Goal: Information Seeking & Learning: Learn about a topic

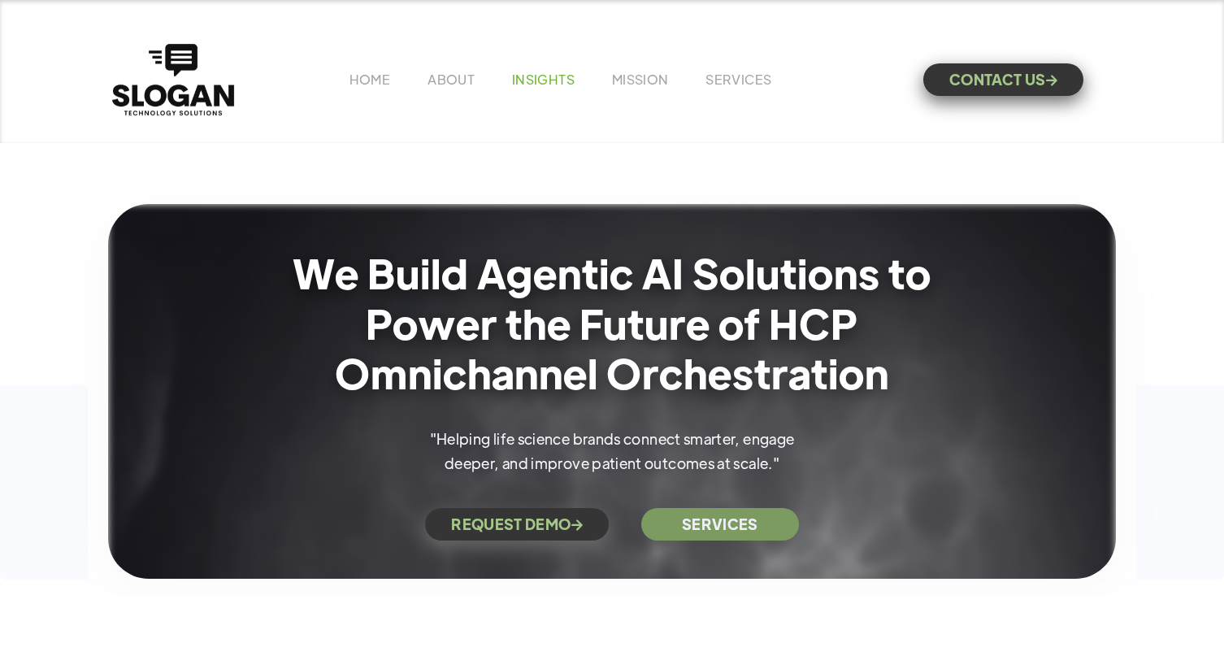
click at [530, 78] on link "INSIGHTS" at bounding box center [543, 79] width 63 height 17
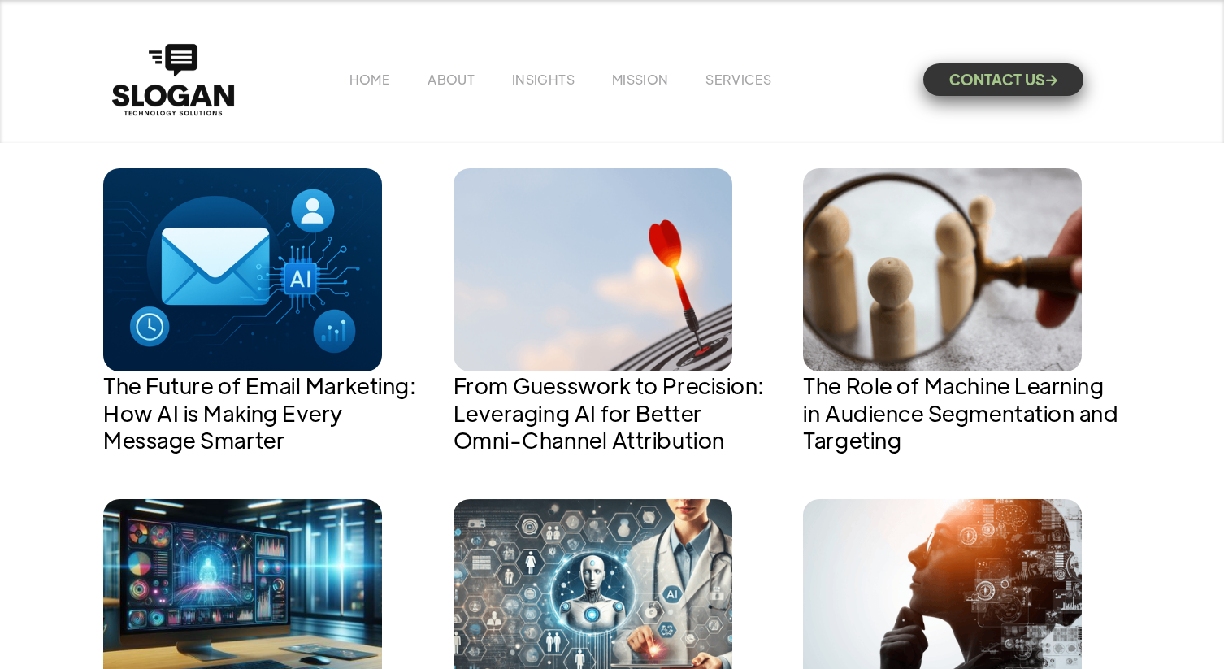
scroll to position [665, 0]
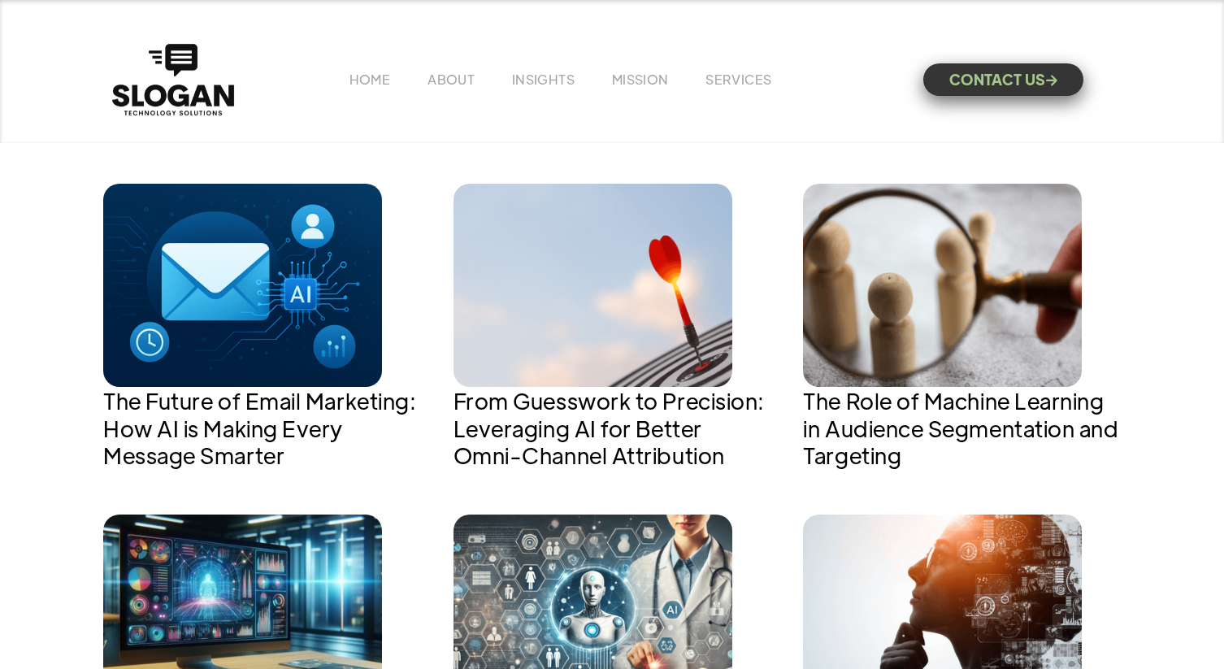
click at [241, 345] on img at bounding box center [242, 285] width 279 height 203
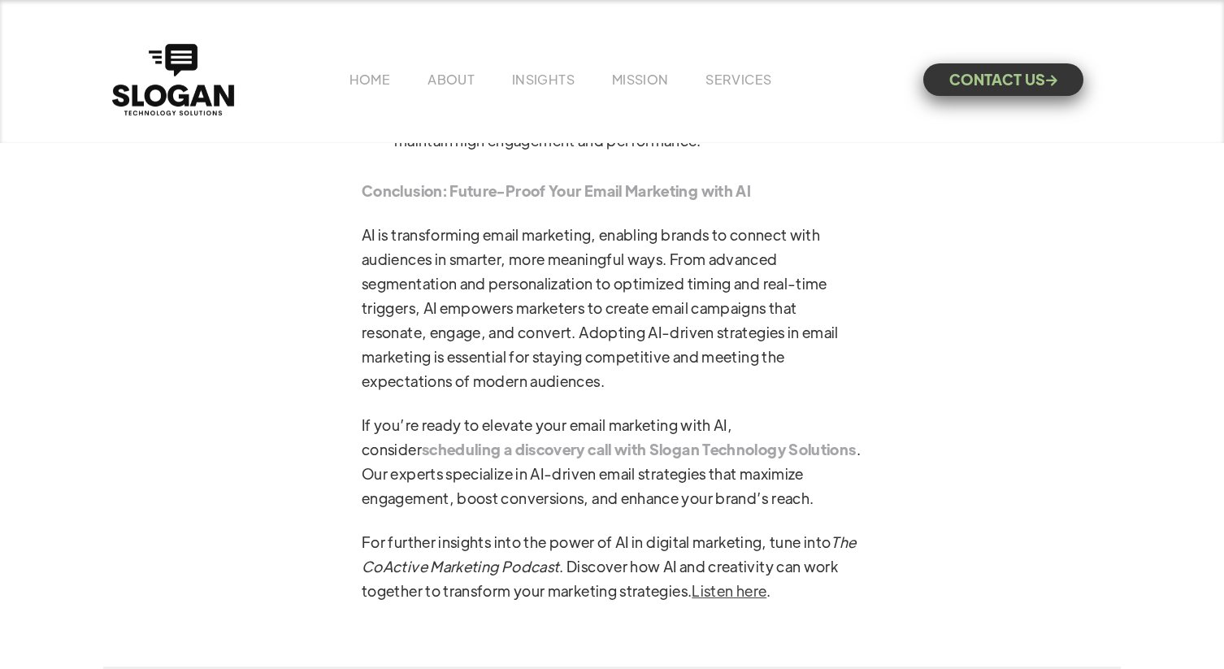
scroll to position [6431, 0]
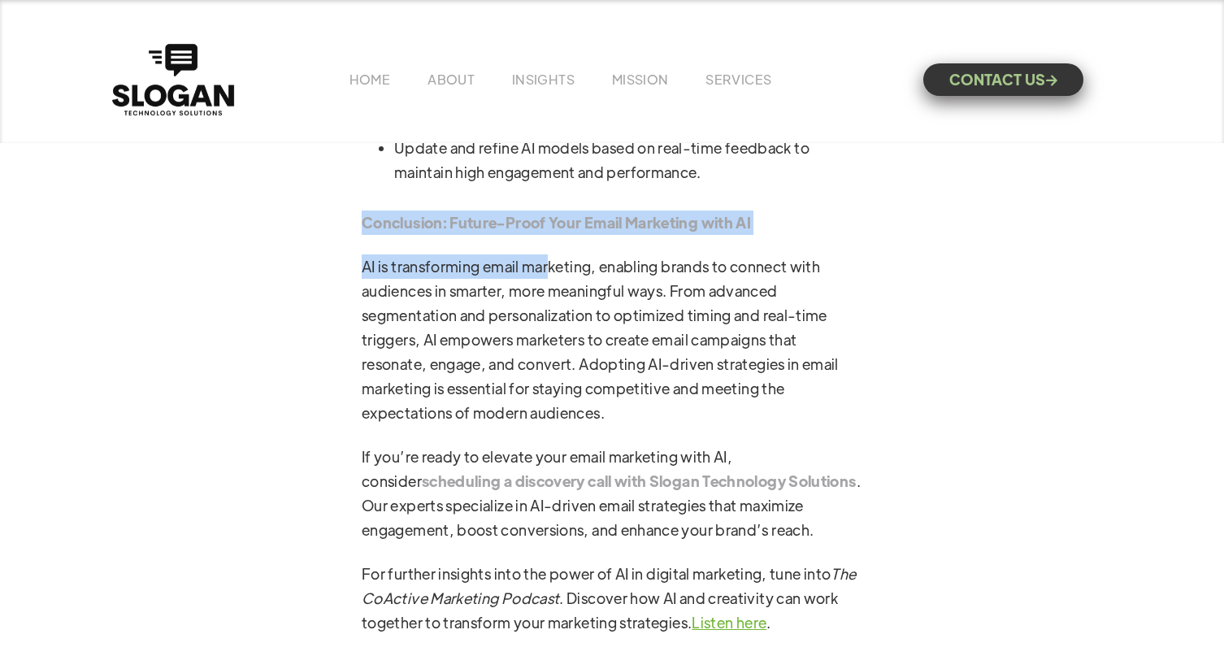
drag, startPoint x: 365, startPoint y: 251, endPoint x: 551, endPoint y: 295, distance: 191.2
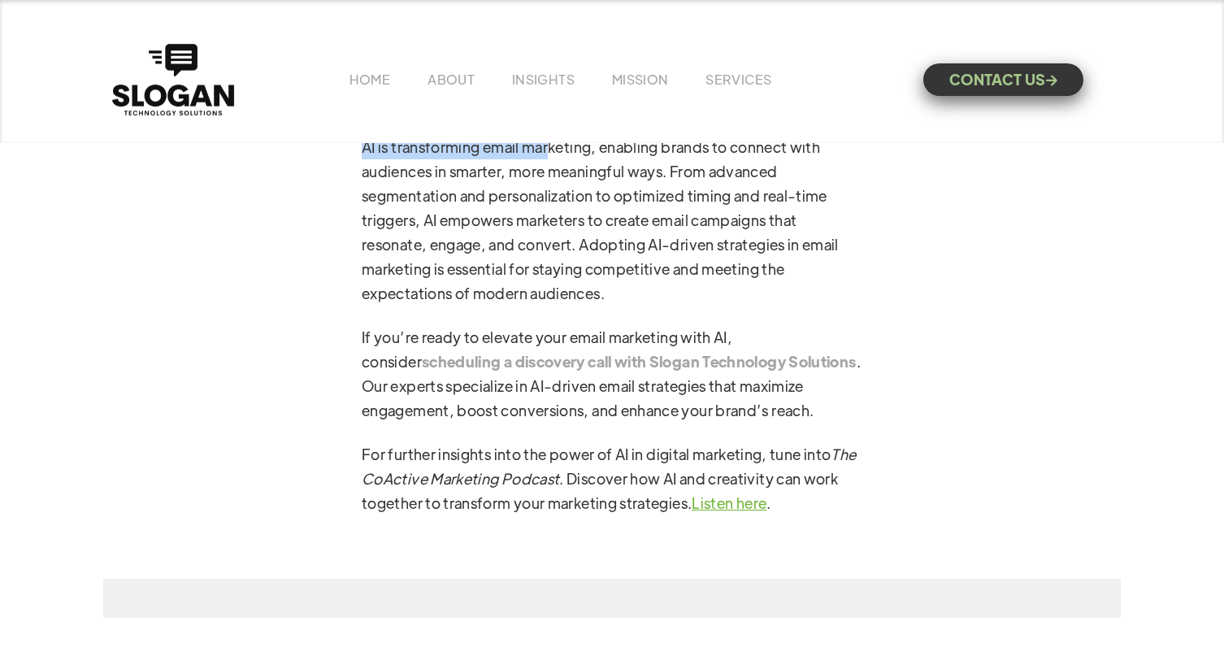
scroll to position [6669, 0]
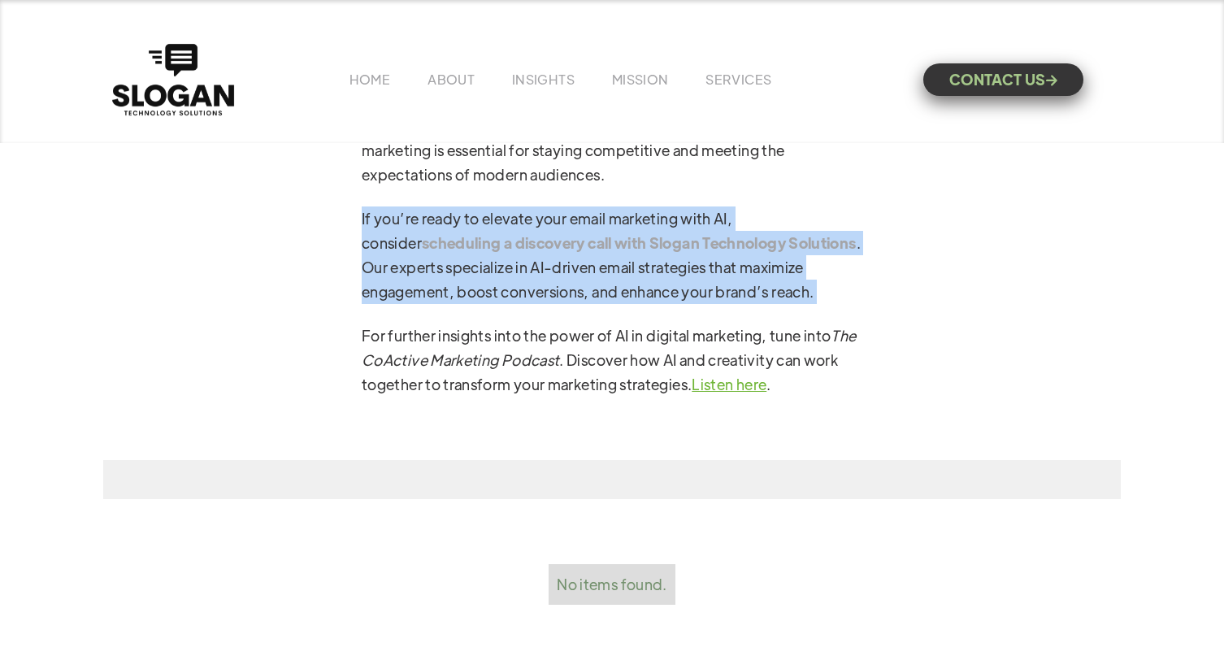
drag, startPoint x: 362, startPoint y: 244, endPoint x: 679, endPoint y: 335, distance: 330.5
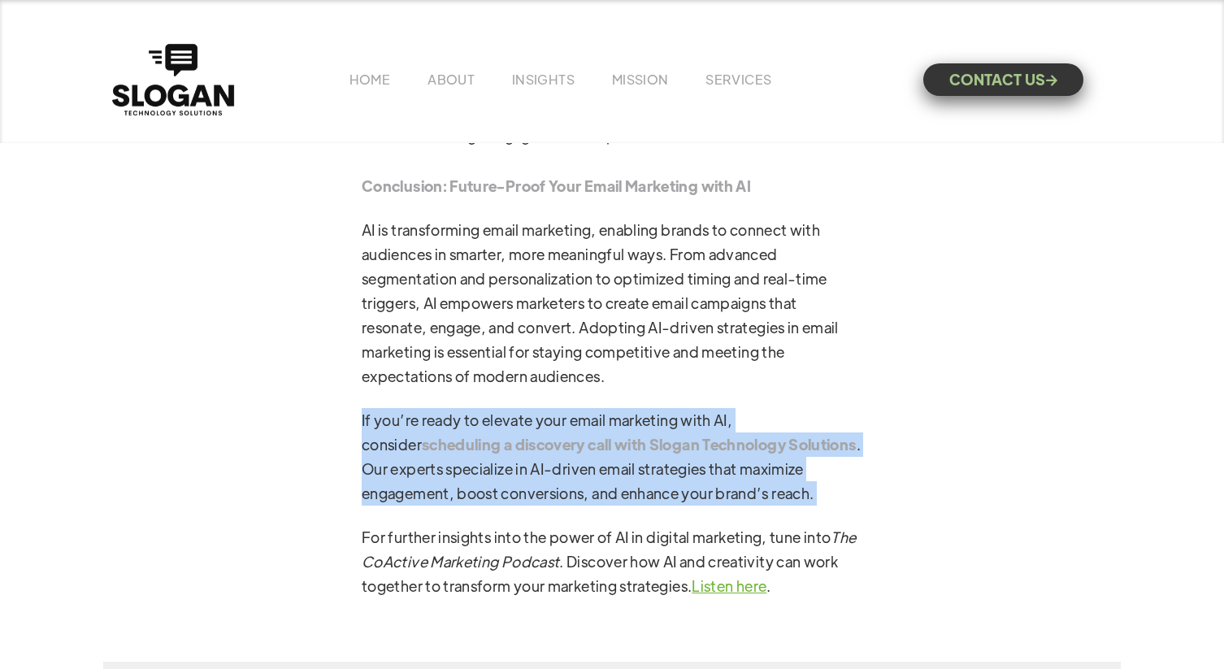
scroll to position [6447, 0]
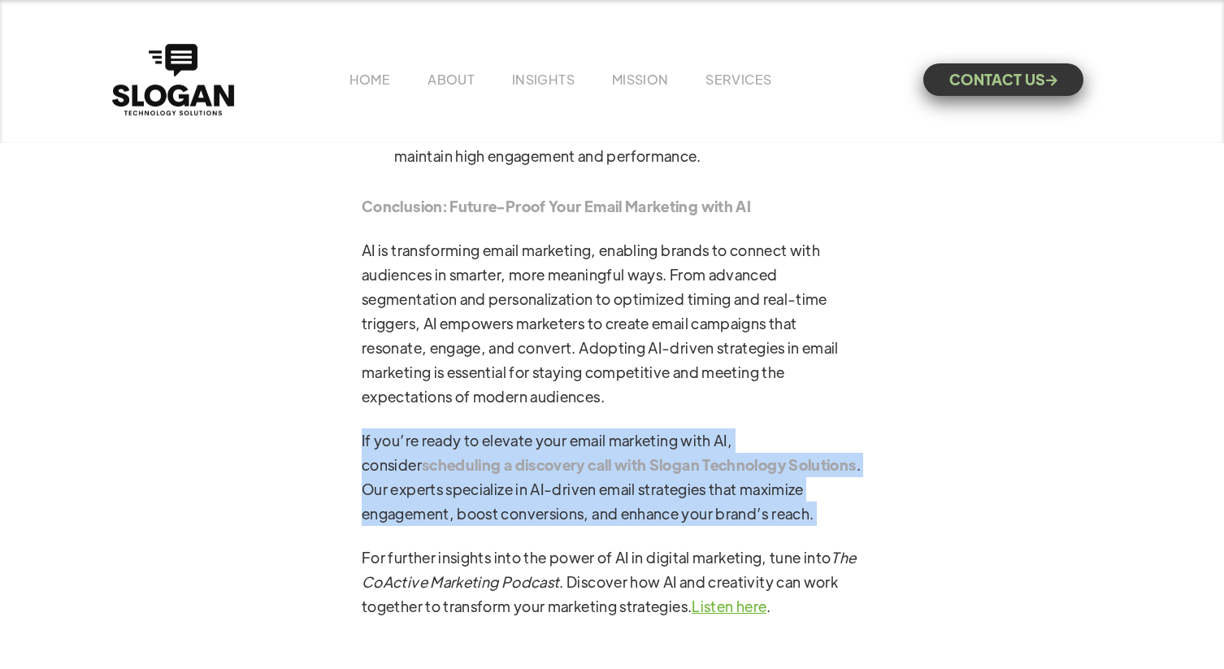
click at [516, 453] on p "If you’re ready to elevate your email marketing with AI, consider scheduling a …" at bounding box center [612, 477] width 501 height 98
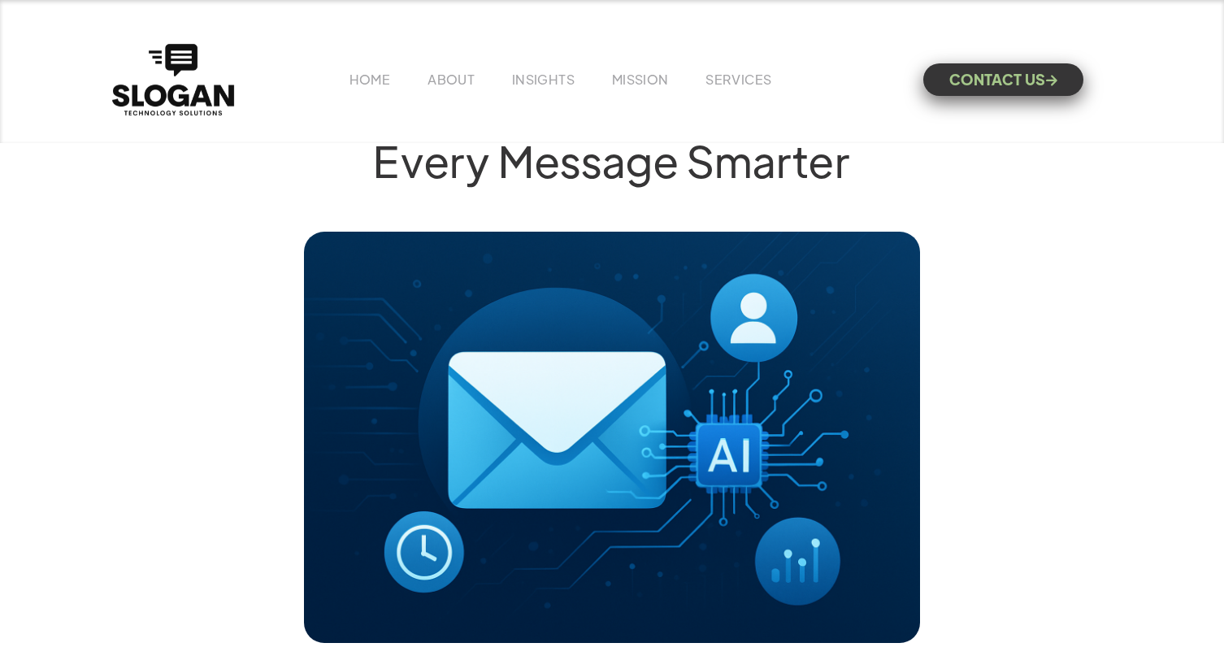
scroll to position [0, 0]
